Goal: Information Seeking & Learning: Learn about a topic

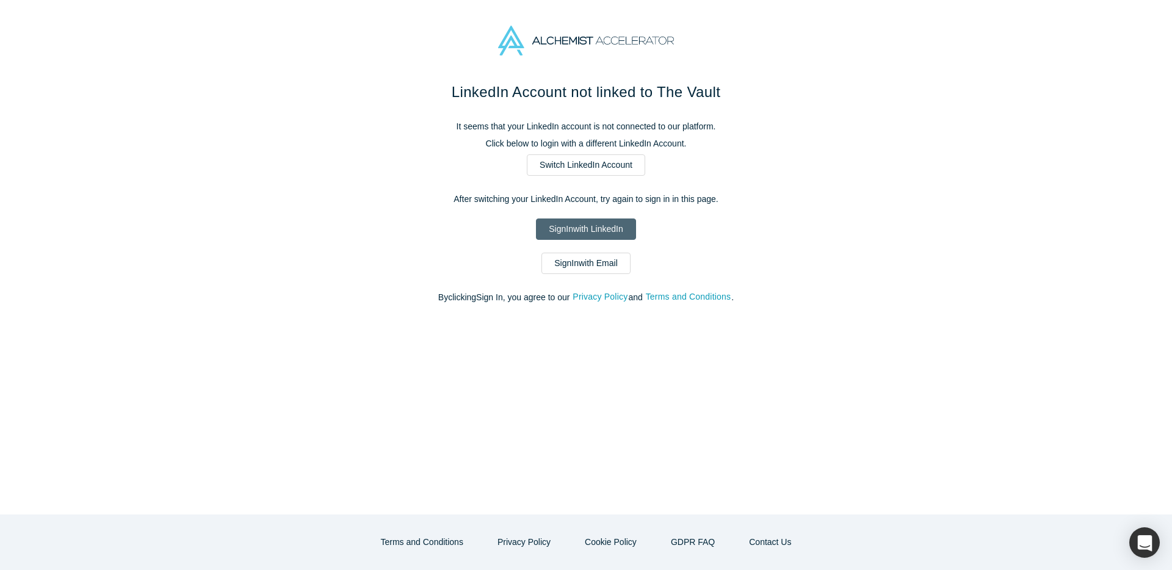
click at [606, 225] on link "Sign In with LinkedIn" at bounding box center [586, 229] width 100 height 21
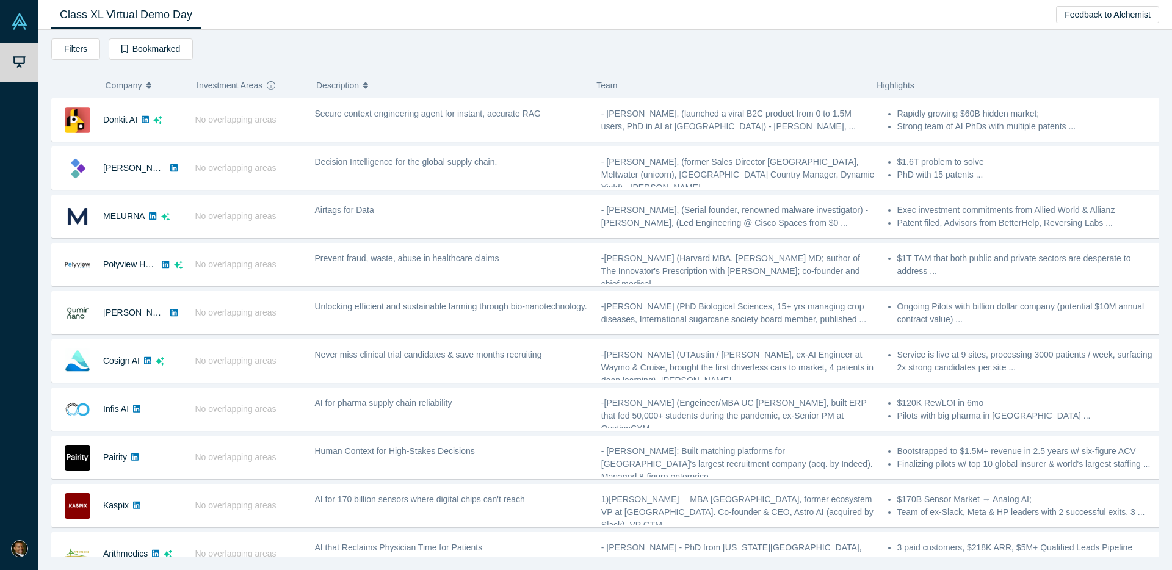
click at [460, 53] on div "Filters AI Artificial Intelligence B2B SaaS AI (Artificial Intelligence) Data A…" at bounding box center [605, 51] width 1108 height 26
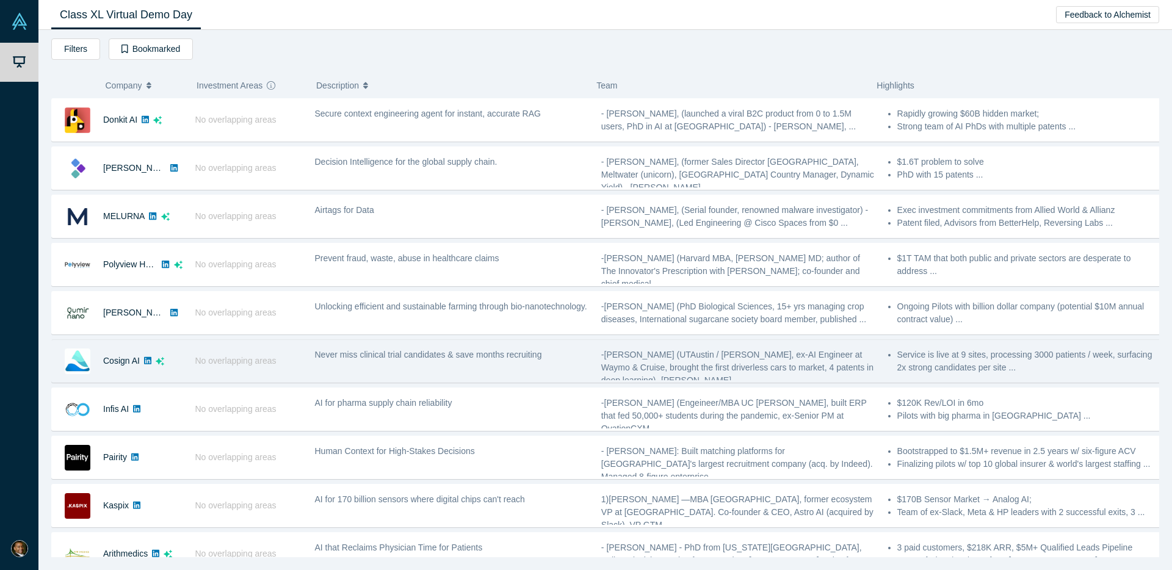
click at [376, 366] on div "Never miss clinical trial candidates & save months recruiting" at bounding box center [451, 361] width 286 height 38
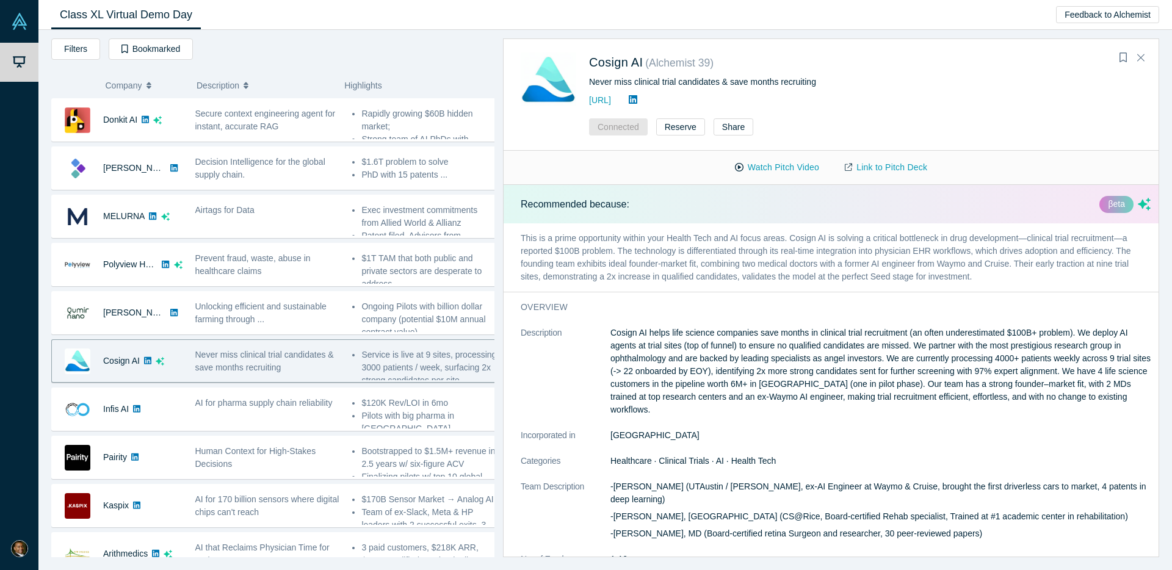
click at [722, 305] on h3 "overview" at bounding box center [827, 307] width 613 height 13
click at [676, 336] on p "Cosign AI helps life science companies save months in clinical trial recruitmen…" at bounding box center [880, 372] width 540 height 90
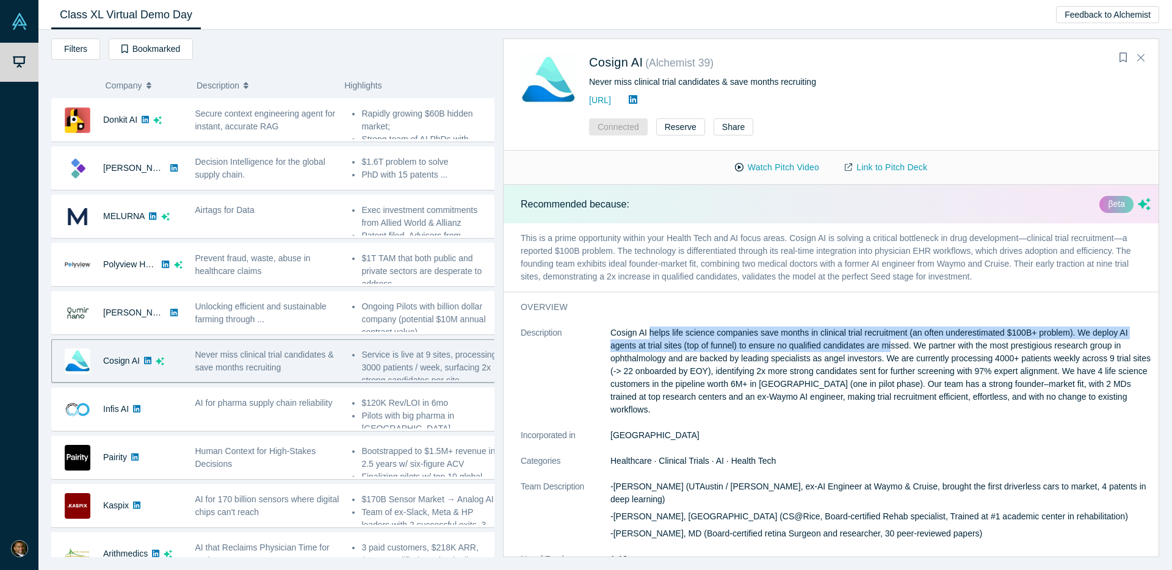
drag, startPoint x: 650, startPoint y: 330, endPoint x: 940, endPoint y: 342, distance: 290.9
click at [894, 341] on p "Cosign AI helps life science companies save months in clinical trial recruitmen…" at bounding box center [880, 372] width 540 height 90
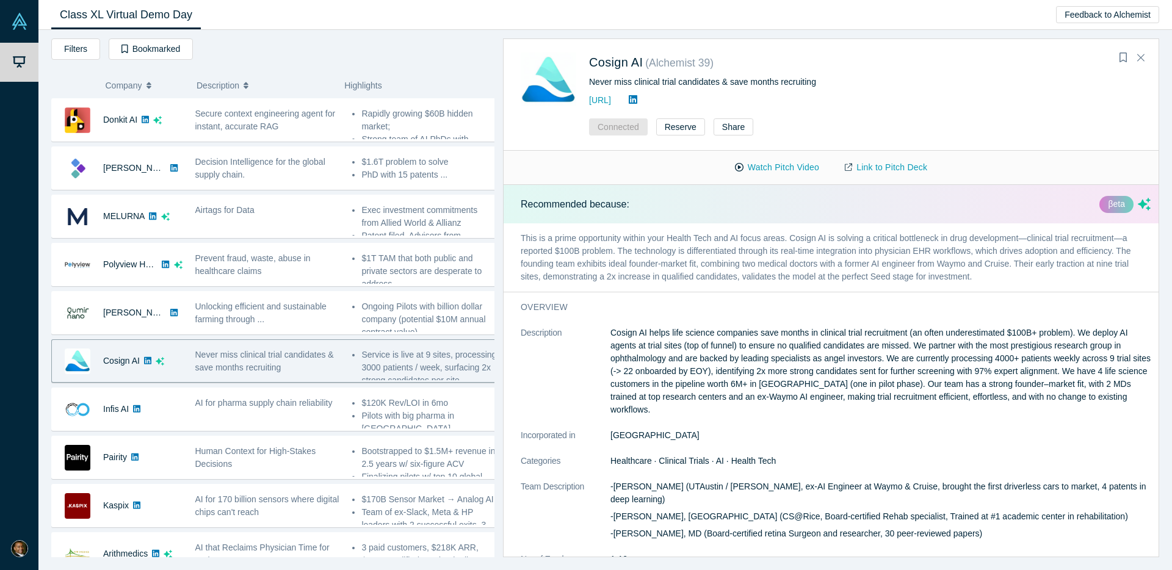
click at [946, 343] on p "Cosign AI helps life science companies save months in clinical trial recruitmen…" at bounding box center [880, 372] width 540 height 90
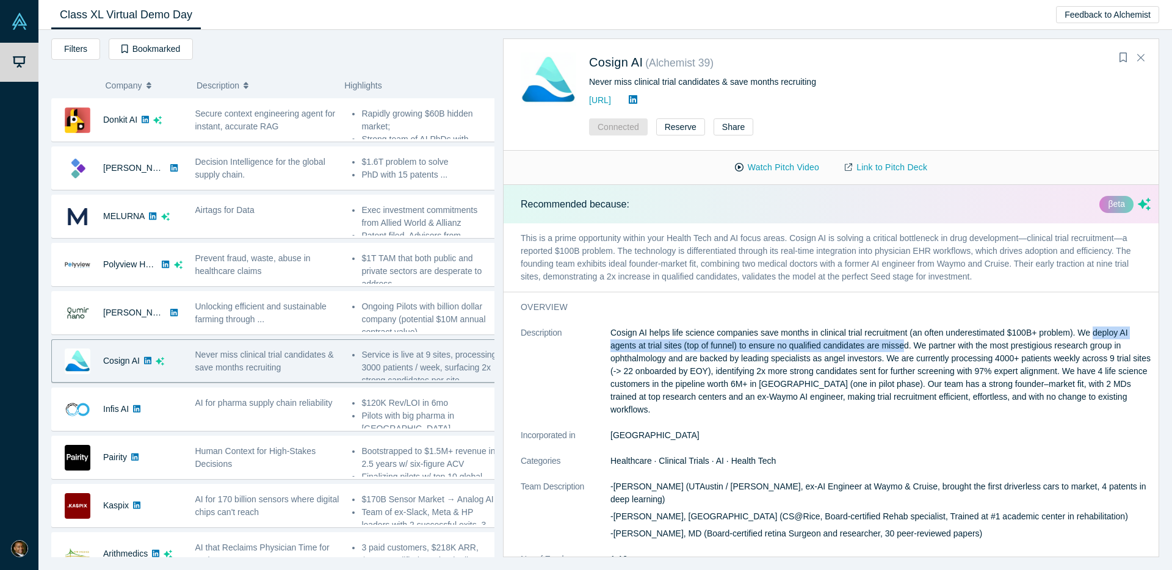
drag, startPoint x: 1095, startPoint y: 335, endPoint x: 907, endPoint y: 344, distance: 188.3
click at [907, 344] on p "Cosign AI helps life science companies save months in clinical trial recruitmen…" at bounding box center [880, 372] width 540 height 90
copy p "deploy AI agents at trial sites (top of funnel) to ensure no qualified candidat…"
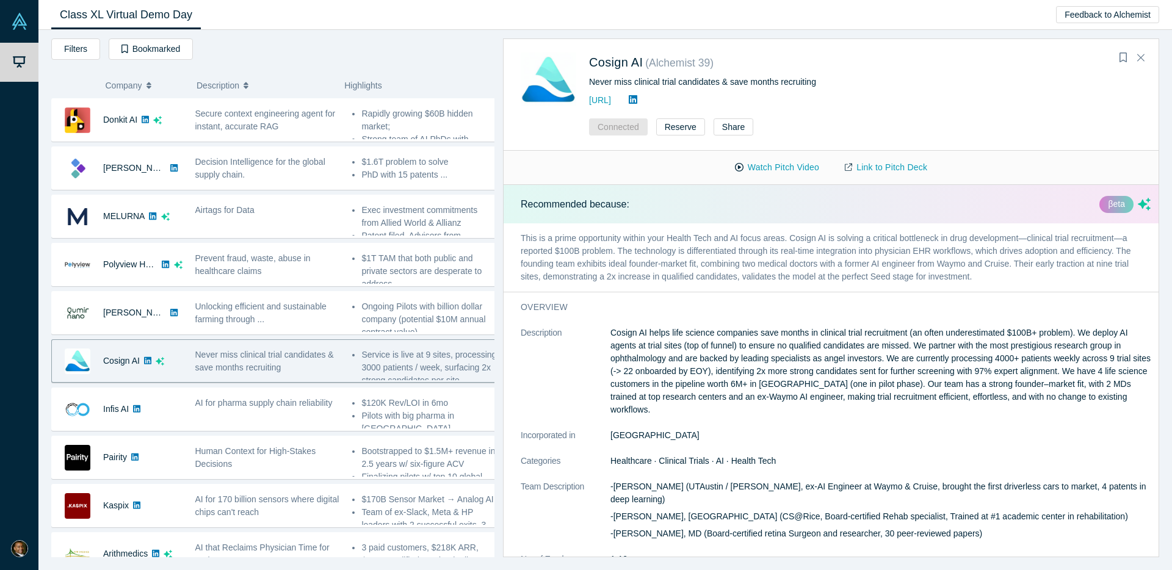
click at [696, 330] on p "Cosign AI helps life science companies save months in clinical trial recruitmen…" at bounding box center [880, 372] width 540 height 90
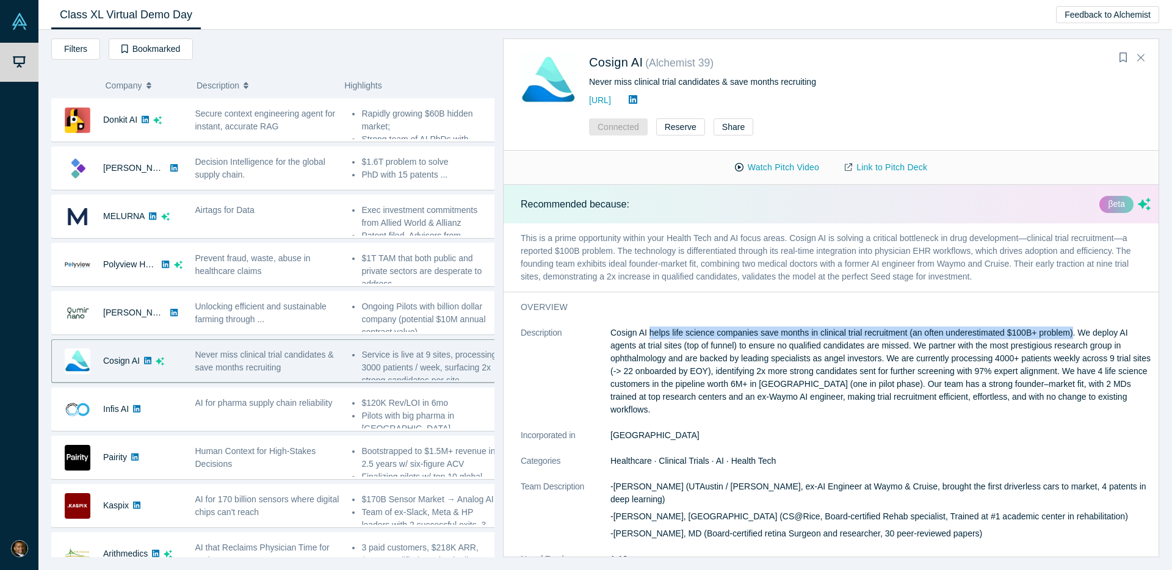
drag, startPoint x: 650, startPoint y: 332, endPoint x: 1076, endPoint y: 335, distance: 426.1
click at [1076, 335] on p "Cosign AI helps life science companies save months in clinical trial recruitmen…" at bounding box center [880, 372] width 540 height 90
copy p "helps life science companies save months in clinical trial recruitment (an ofte…"
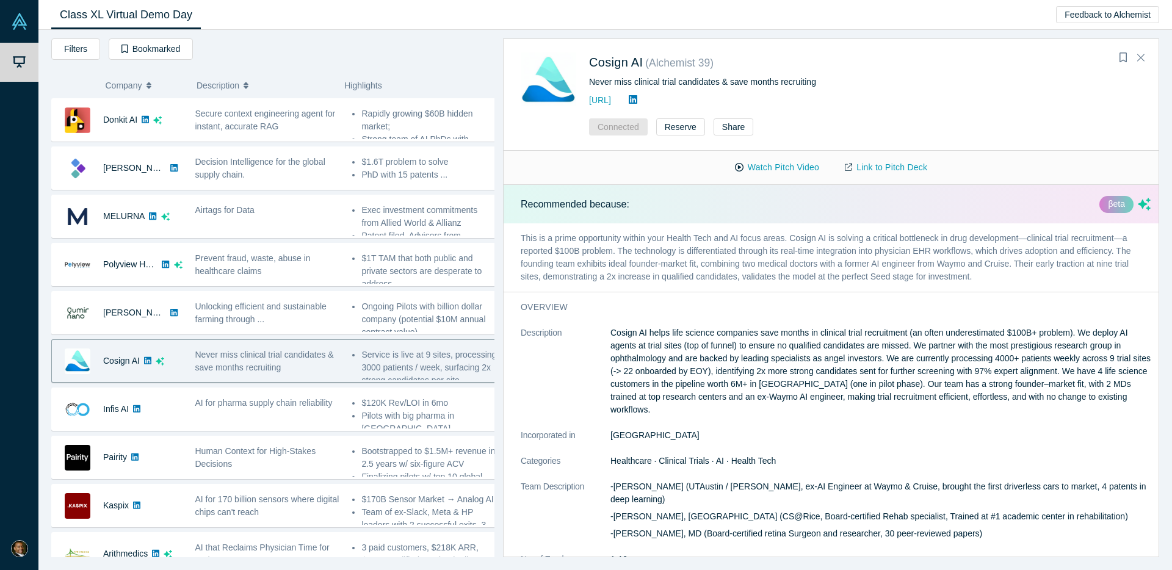
click at [930, 363] on p "Cosign AI helps life science companies save months in clinical trial recruitmen…" at bounding box center [880, 372] width 540 height 90
click at [965, 358] on p "Cosign AI helps life science companies save months in clinical trial recruitmen…" at bounding box center [880, 372] width 540 height 90
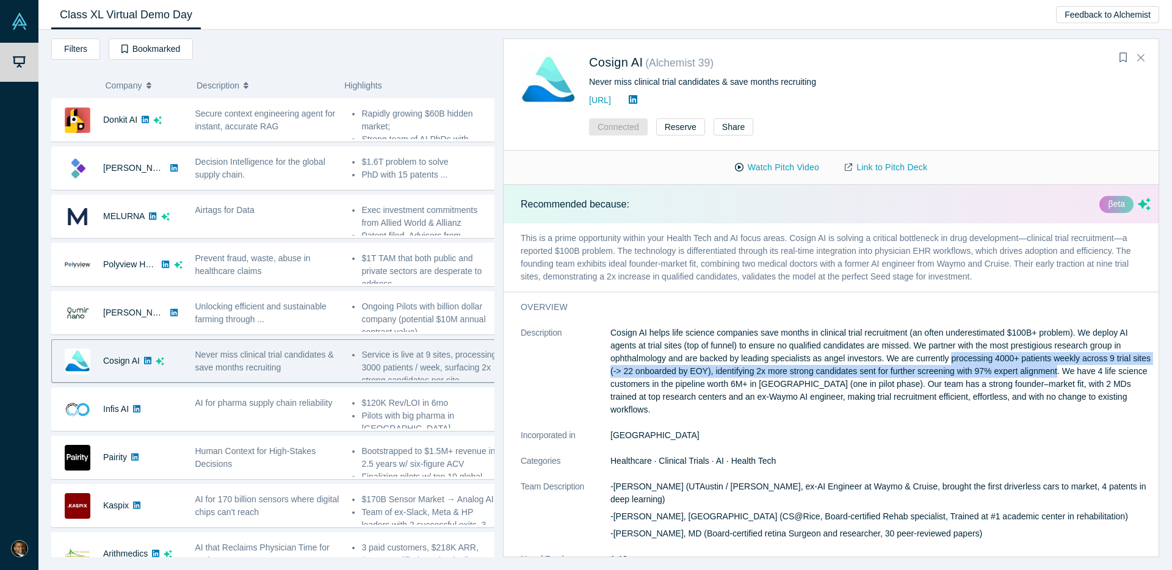
drag, startPoint x: 952, startPoint y: 358, endPoint x: 1081, endPoint y: 367, distance: 129.1
click at [1081, 367] on p "Cosign AI helps life science companies save months in clinical trial recruitmen…" at bounding box center [880, 372] width 540 height 90
copy p "processing 4000+ patients weekly across 9 trial sites (-> 22 onboarded by EOY),…"
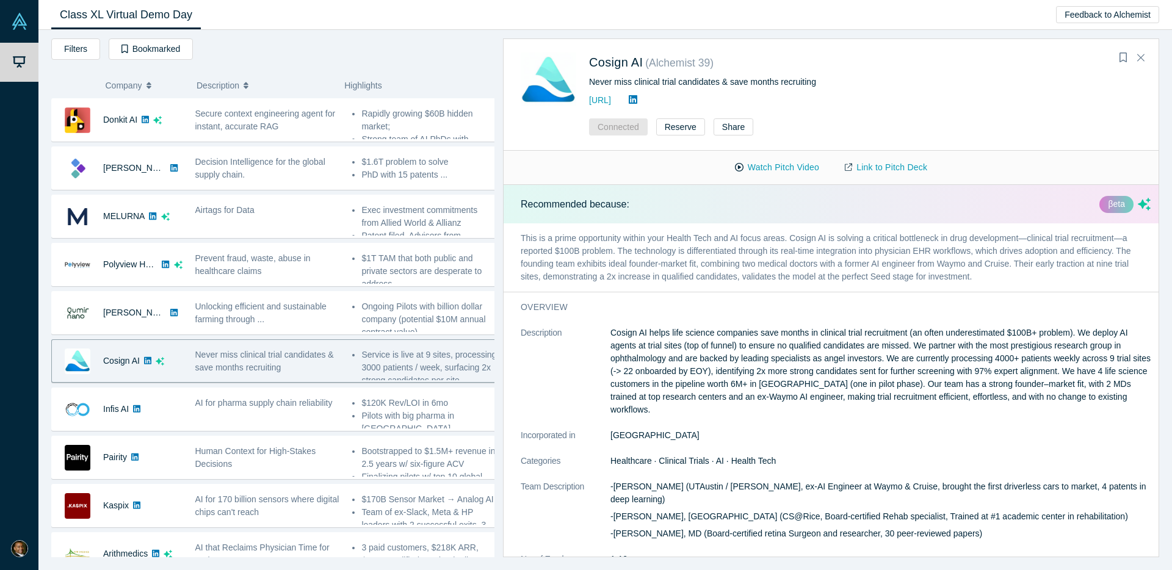
click at [993, 379] on p "Cosign AI helps life science companies save months in clinical trial recruitmen…" at bounding box center [880, 372] width 540 height 90
click at [1087, 389] on p "Cosign AI helps life science companies save months in clinical trial recruitmen…" at bounding box center [880, 372] width 540 height 90
click at [722, 414] on dl "Description Cosign AI helps life science companies save months in clinical tria…" at bounding box center [836, 478] width 630 height 303
click at [712, 439] on dl "Description Cosign AI helps life science companies save months in clinical tria…" at bounding box center [836, 478] width 630 height 303
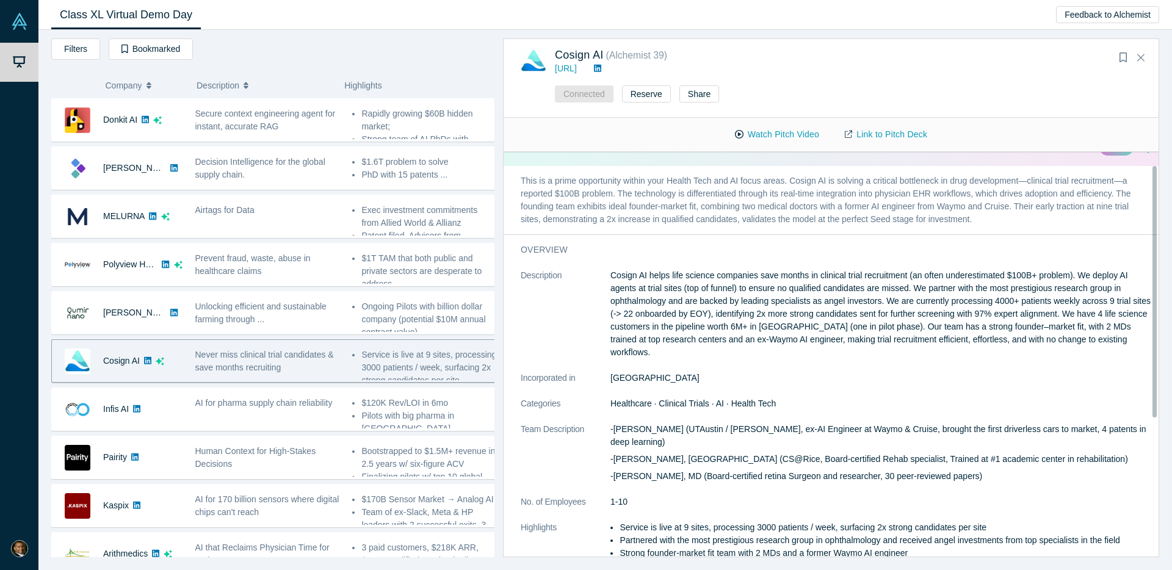
scroll to position [27, 0]
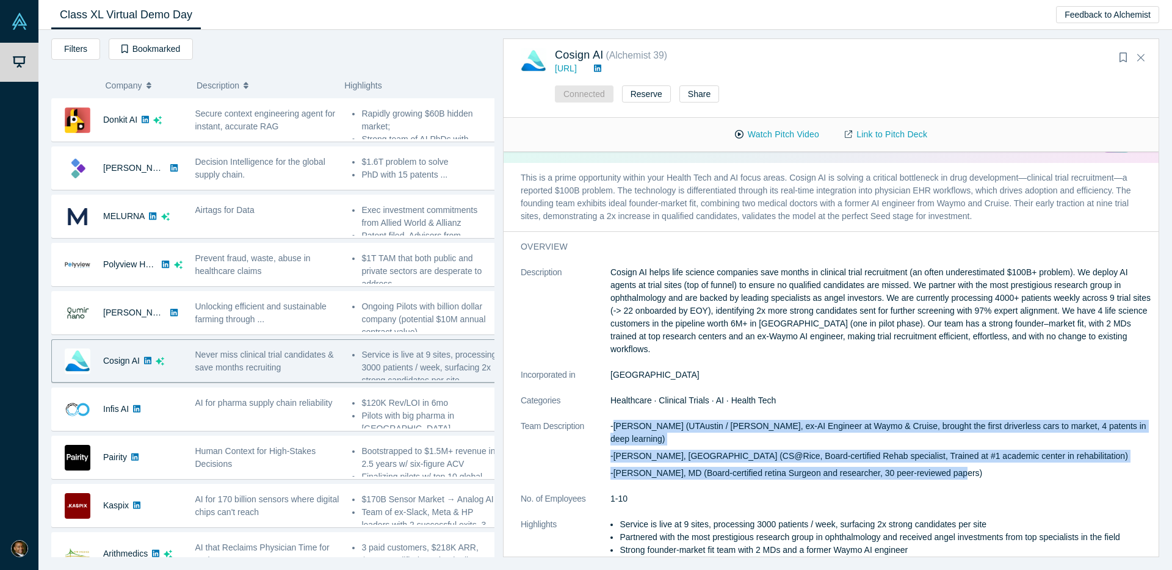
drag, startPoint x: 613, startPoint y: 413, endPoint x: 961, endPoint y: 449, distance: 349.8
click at [961, 449] on div "-[PERSON_NAME] (UTAustin / [PERSON_NAME], ex-AI Engineer at Waymo & Cruise, bro…" at bounding box center [880, 450] width 540 height 60
copy div "[PERSON_NAME] (UTAustin / [PERSON_NAME], ex-AI Engineer at Waymo & Cruise, brou…"
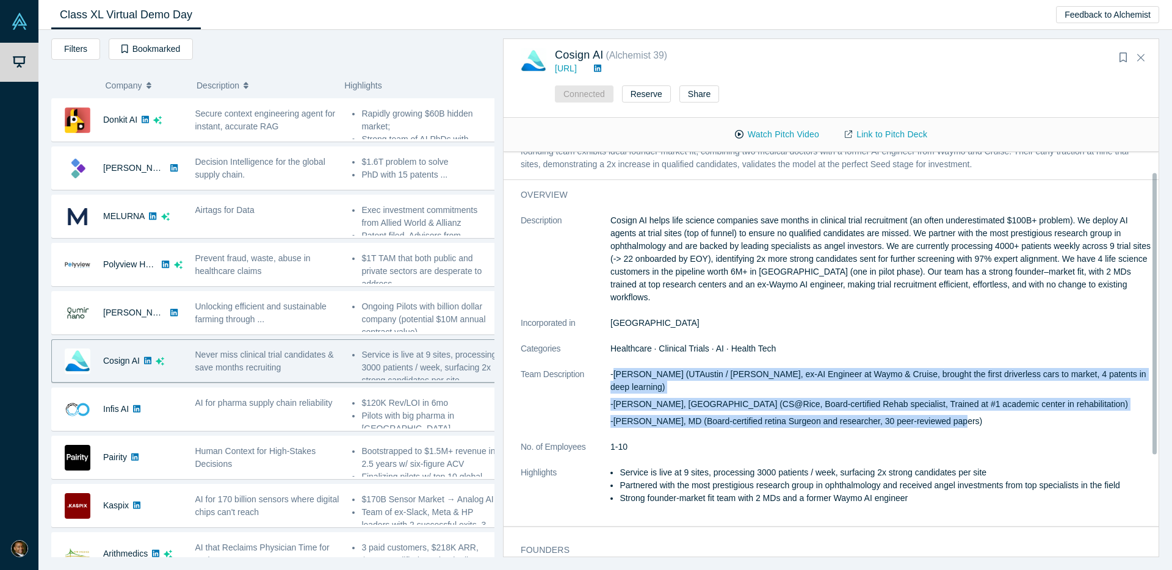
scroll to position [109, 0]
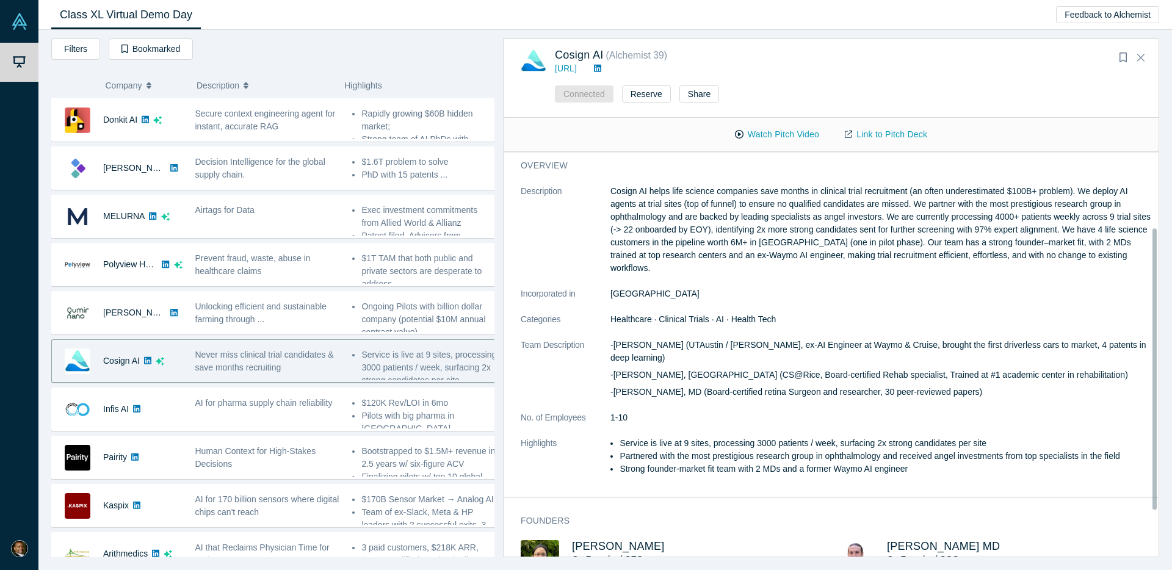
click at [736, 437] on li "Service is live at 9 sites, processing 3000 patients / week, surfacing 2x stron…" at bounding box center [885, 443] width 531 height 13
drag, startPoint x: 659, startPoint y: 418, endPoint x: 709, endPoint y: 424, distance: 50.4
click at [709, 437] on ul "Service is live at 9 sites, processing 3000 patients / week, surfacing 2x stron…" at bounding box center [880, 456] width 540 height 38
copy li "live at 9 sites"
click at [829, 410] on dl "Description Cosign AI helps life science companies save months in clinical tria…" at bounding box center [836, 336] width 630 height 303
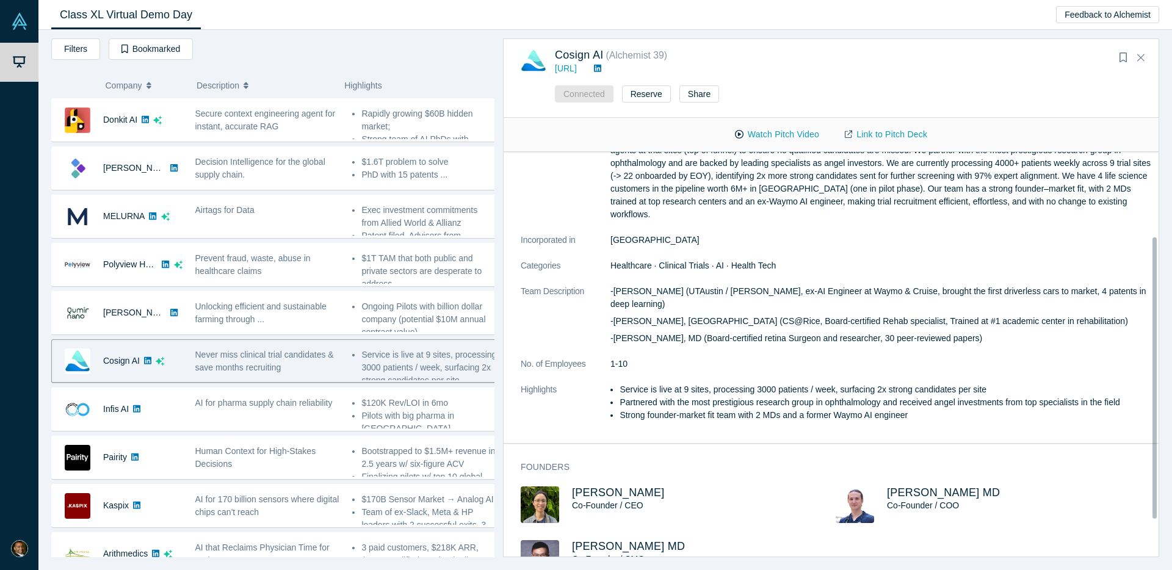
scroll to position [175, 0]
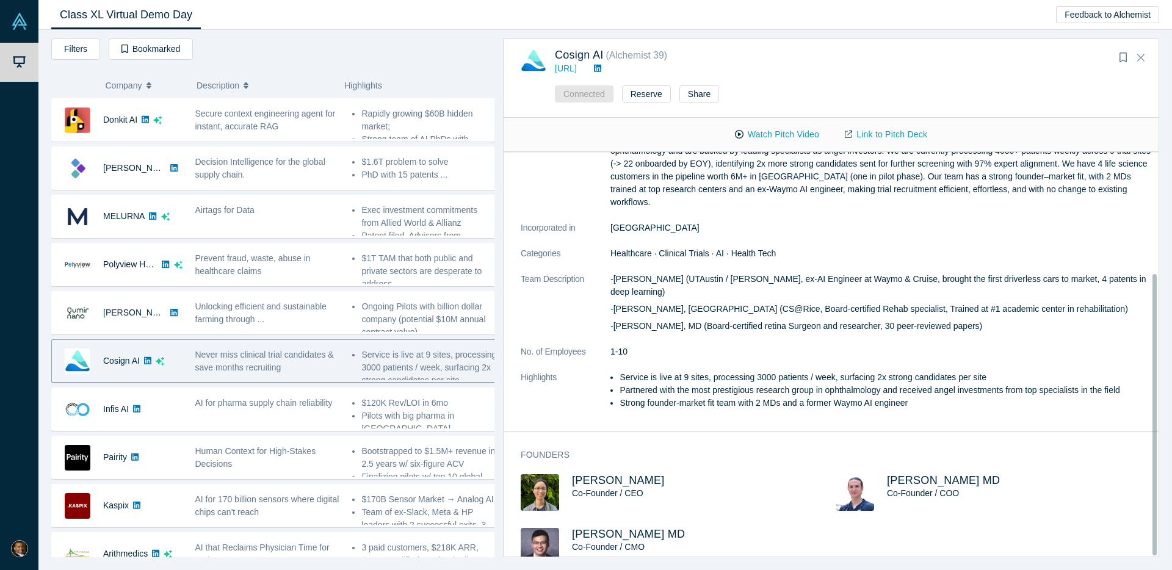
click at [946, 384] on li "Partnered with the most prestigious research group in ophthalmology and receive…" at bounding box center [885, 390] width 531 height 13
click at [944, 397] on li "Strong founder-market fit team with 2 MDs and a former Waymo AI engineer" at bounding box center [885, 403] width 531 height 13
click at [719, 397] on li "Strong founder-market fit team with 2 MDs and a former Waymo AI engineer" at bounding box center [885, 403] width 531 height 13
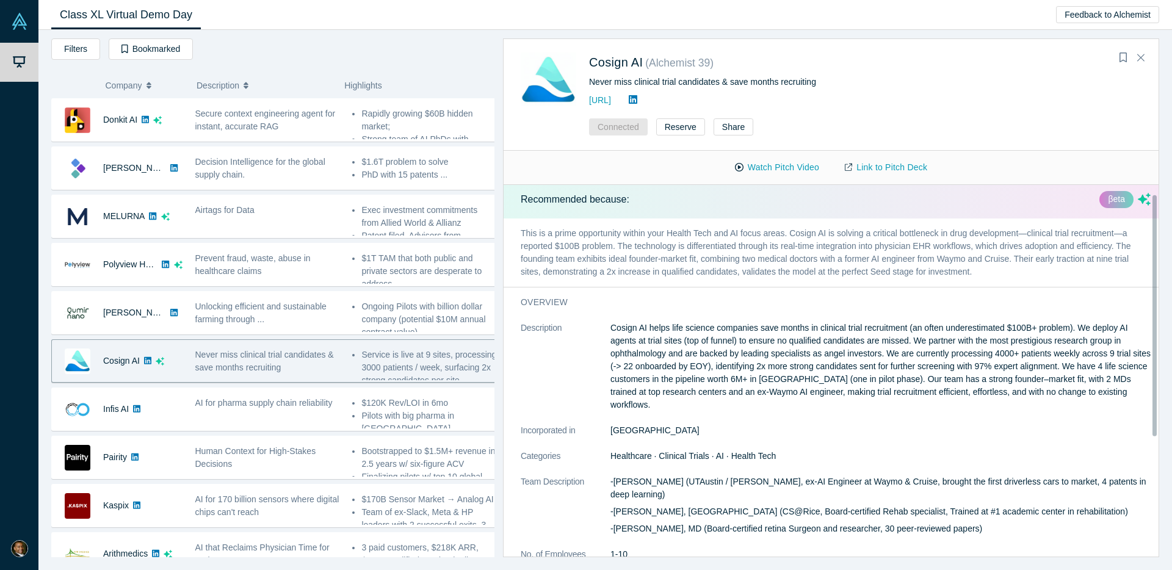
scroll to position [0, 0]
